Goal: Task Accomplishment & Management: Use online tool/utility

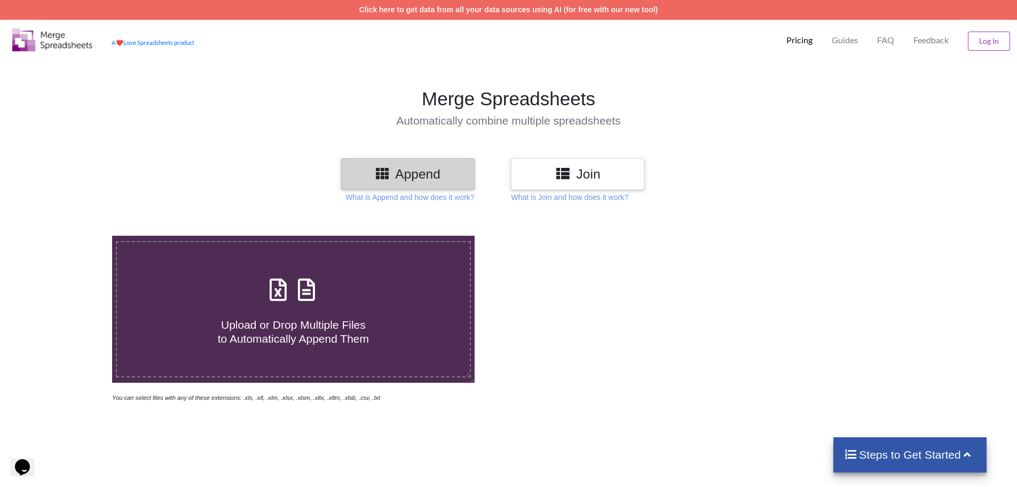
click at [882, 455] on h4 "Steps to Get Started" at bounding box center [910, 454] width 132 height 13
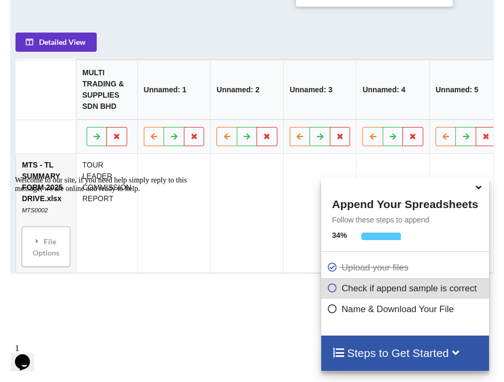
scroll to position [492, 0]
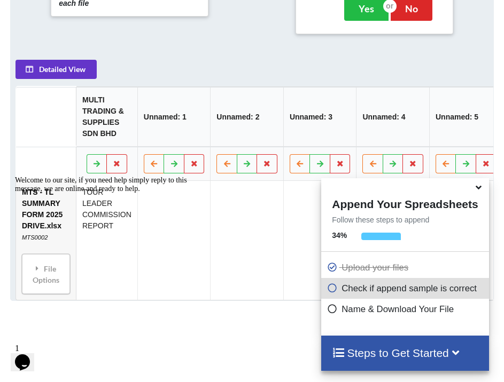
click at [116, 193] on div "Welcome to our site, if you need help simply reply to this message, we are onli…" at bounding box center [111, 184] width 192 height 17
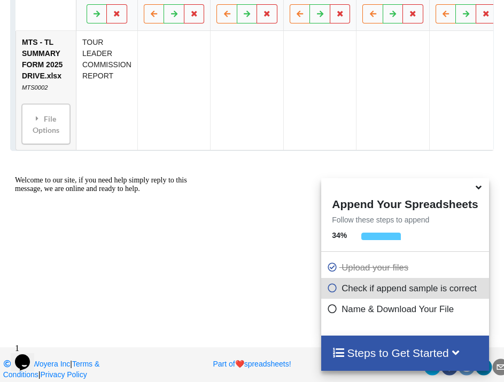
scroll to position [589, 0]
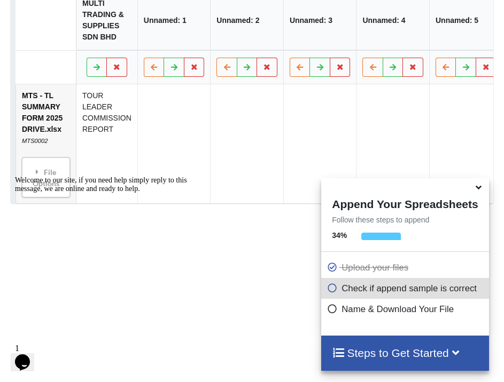
click at [48, 176] on div "Welcome to our site, if you need help simply reply to this message, we are onli…" at bounding box center [111, 184] width 192 height 17
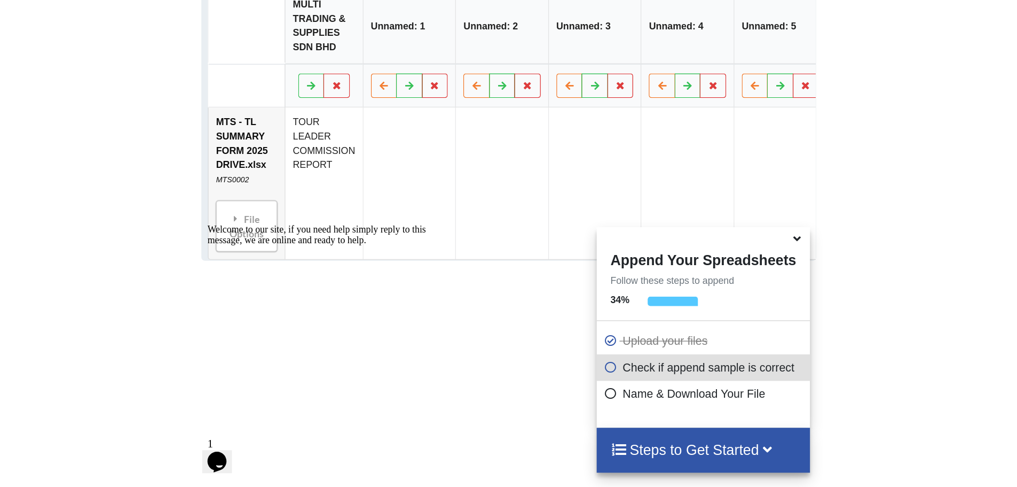
scroll to position [496, 0]
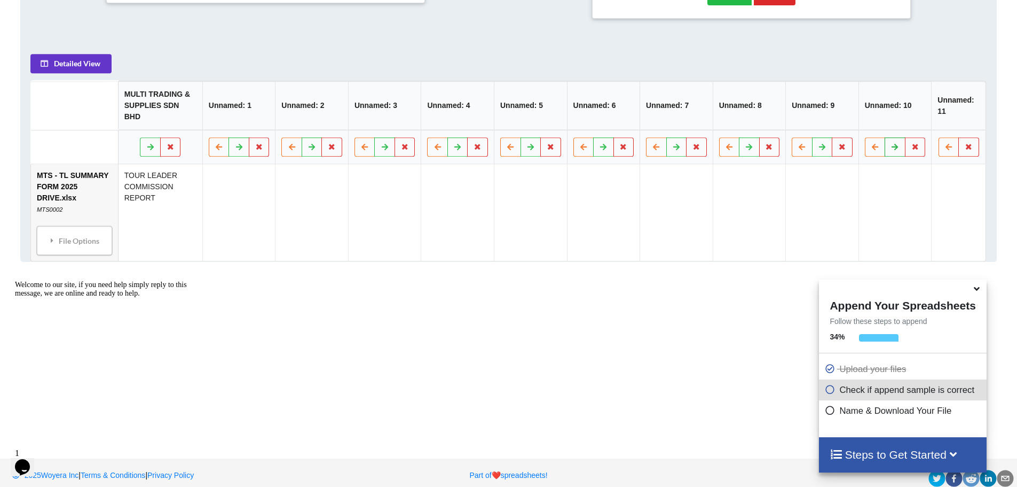
click at [892, 143] on icon at bounding box center [895, 146] width 9 height 6
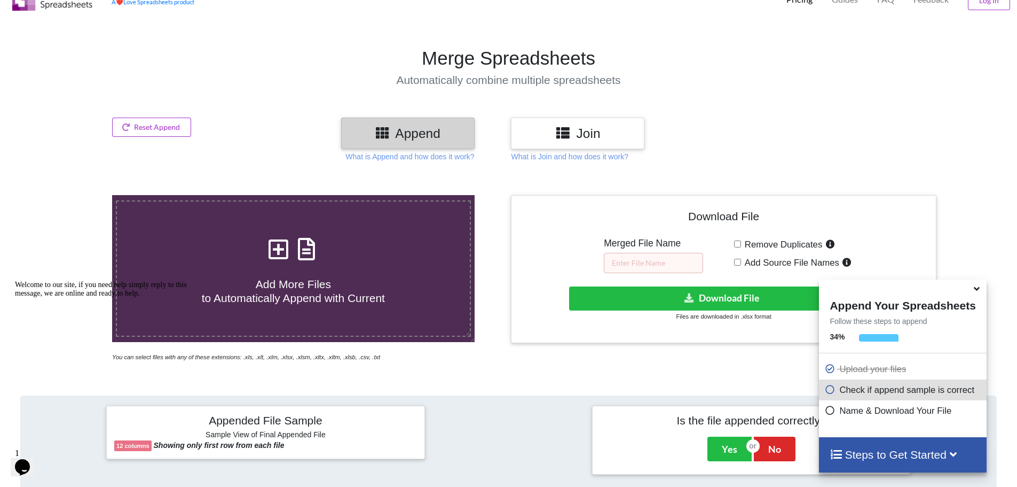
scroll to position [0, 0]
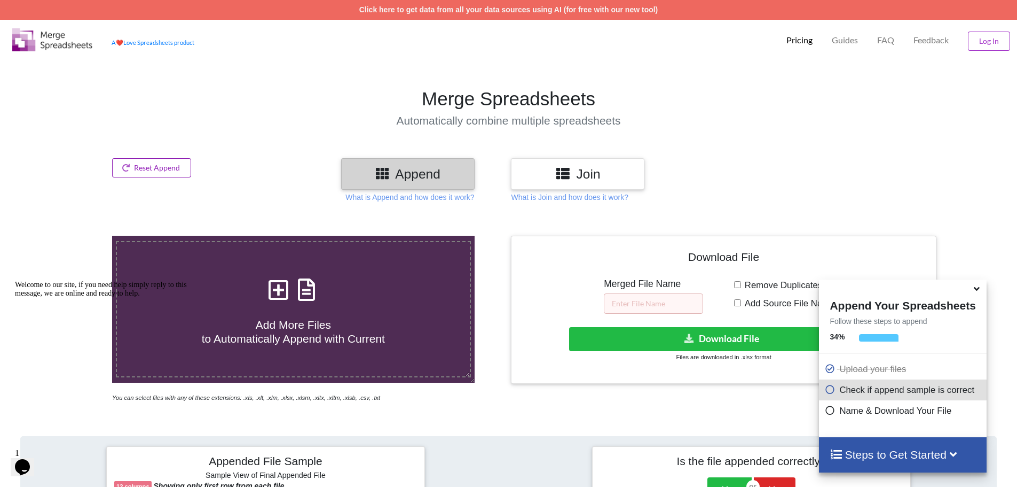
click at [161, 169] on button "Reset Append" at bounding box center [151, 167] width 79 height 19
click at [138, 118] on button "Reset Append" at bounding box center [123, 116] width 68 height 19
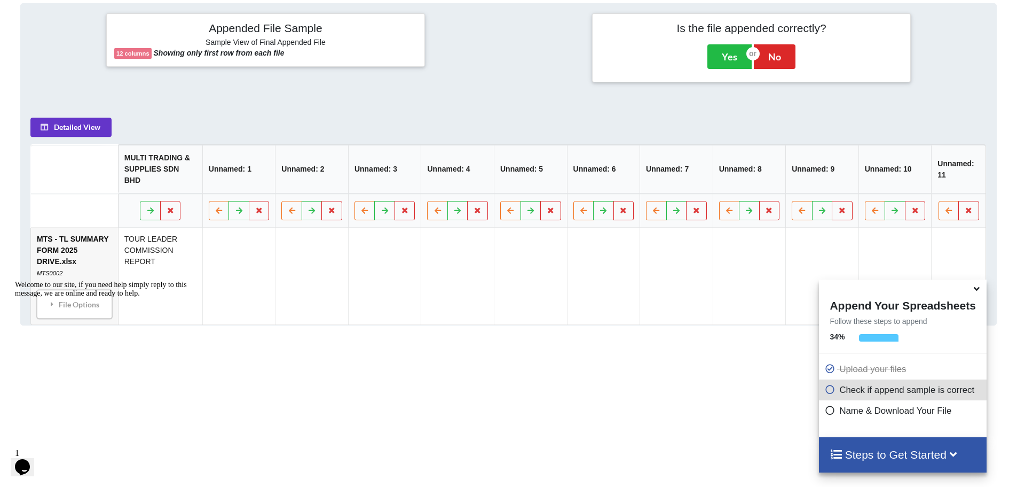
scroll to position [436, 0]
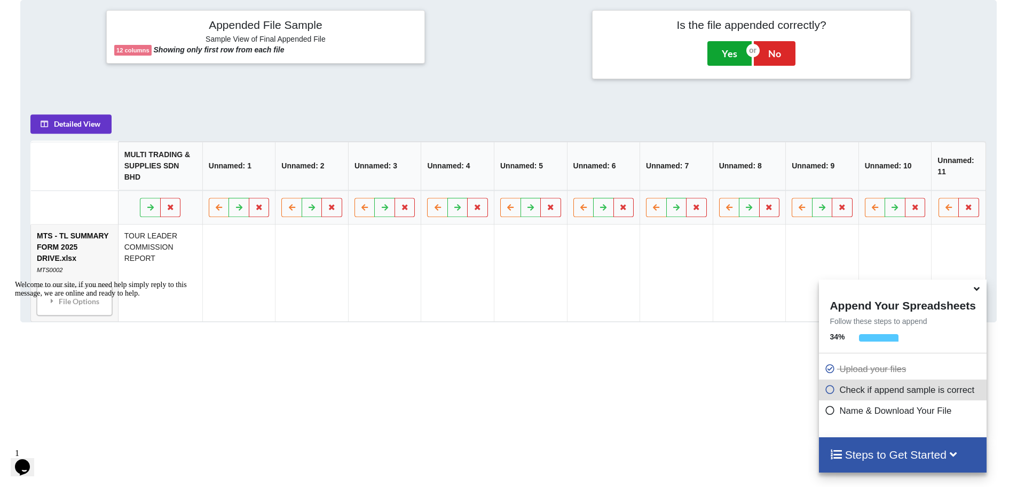
click at [732, 54] on button "Yes" at bounding box center [730, 53] width 44 height 25
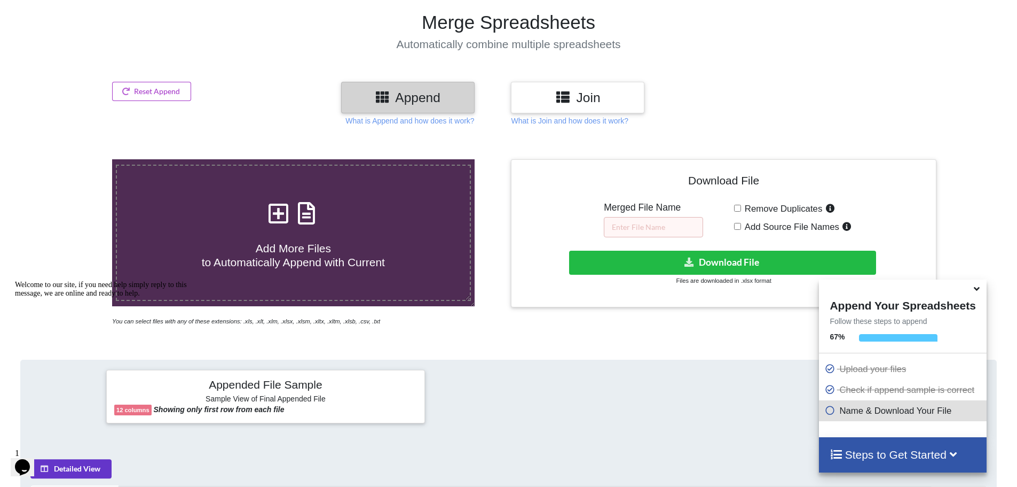
scroll to position [75, 0]
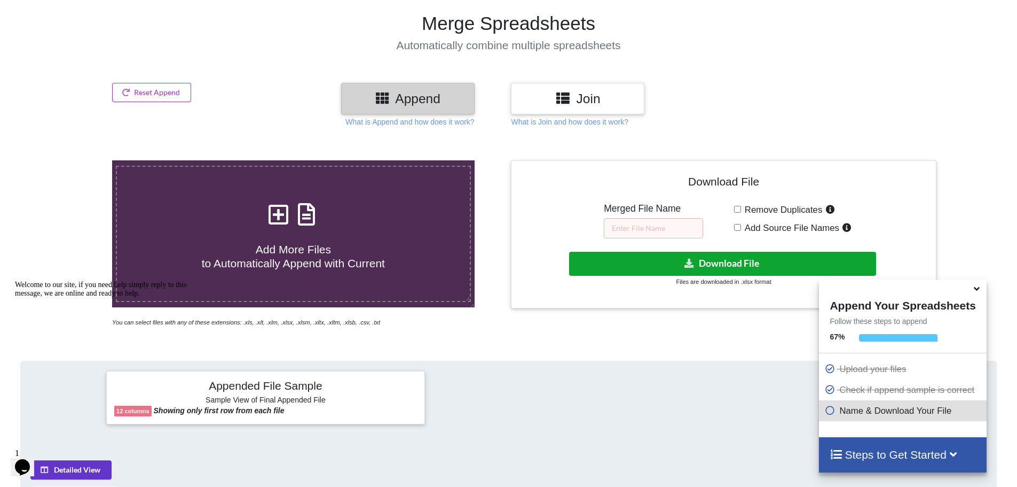
click at [633, 264] on button "Download File" at bounding box center [722, 264] width 307 height 24
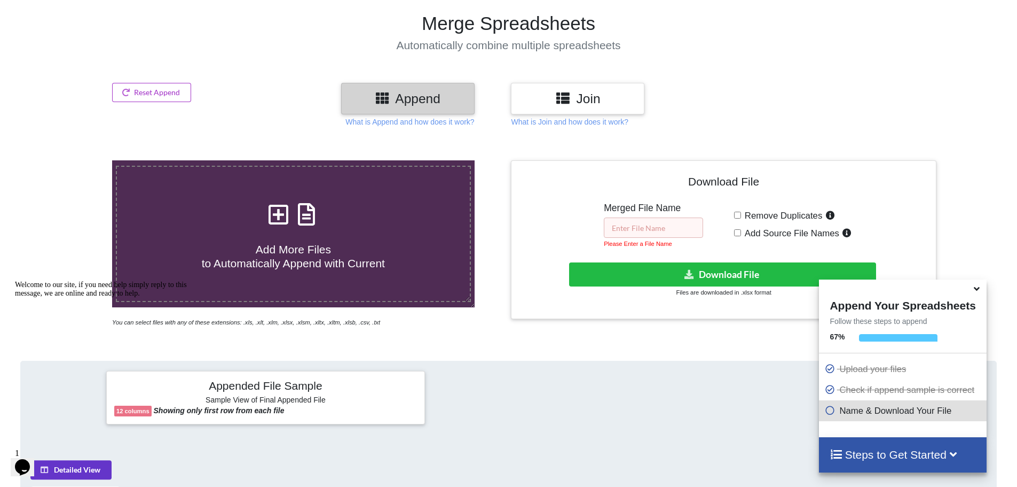
click at [669, 224] on input "text" at bounding box center [653, 227] width 99 height 20
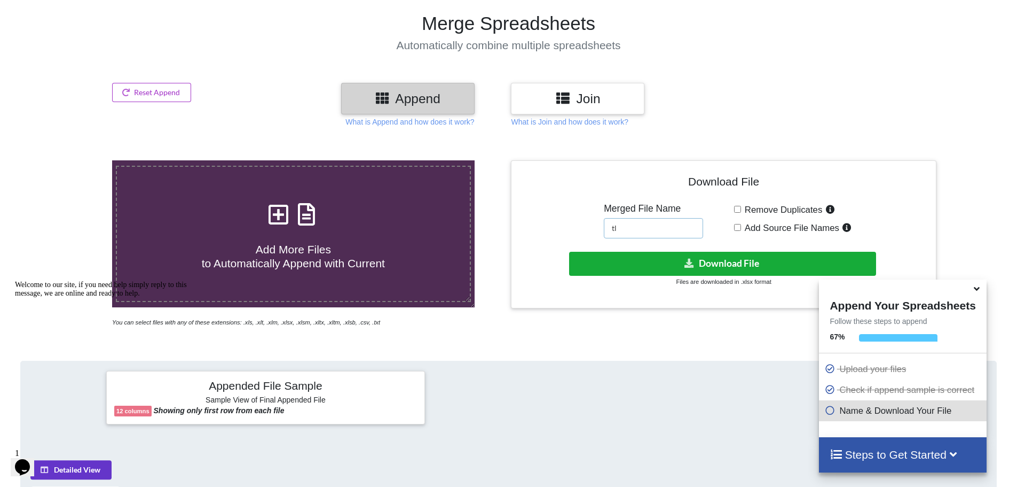
type input "tl"
click at [754, 267] on button "Download File" at bounding box center [722, 264] width 307 height 24
